Goal: Task Accomplishment & Management: Use online tool/utility

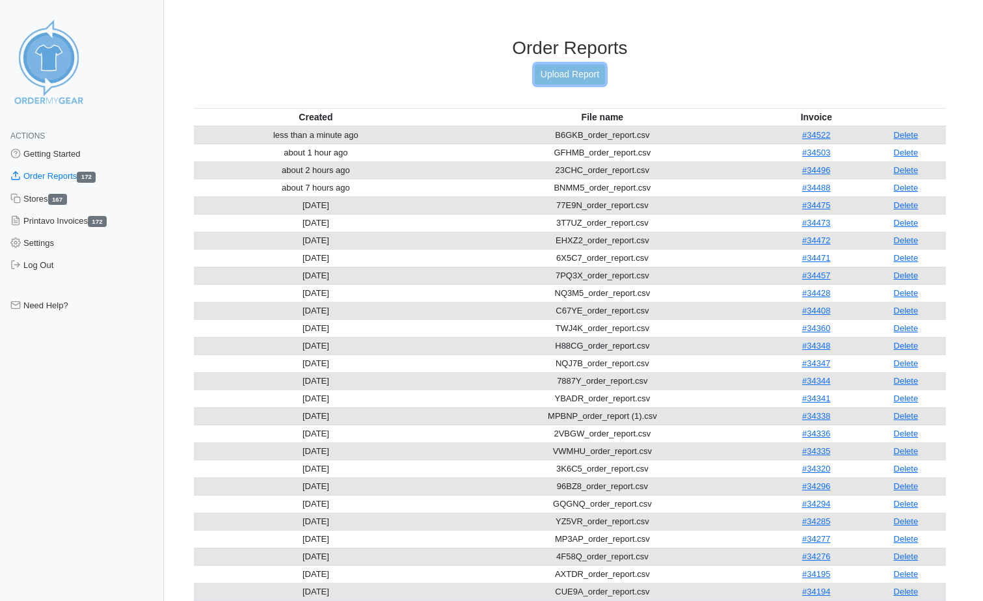
click at [572, 75] on link "Upload Report" at bounding box center [570, 74] width 70 height 20
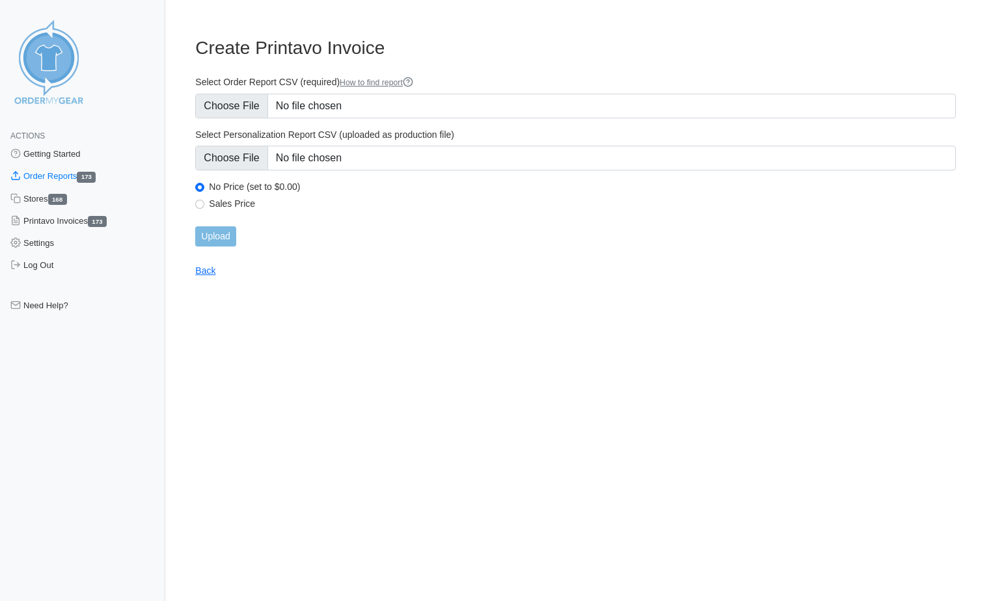
type input "C:\fakepath\JZ2A6_order_report (1).csv"
click at [208, 236] on input "Upload" at bounding box center [215, 236] width 40 height 20
